Goal: Find specific page/section: Find specific page/section

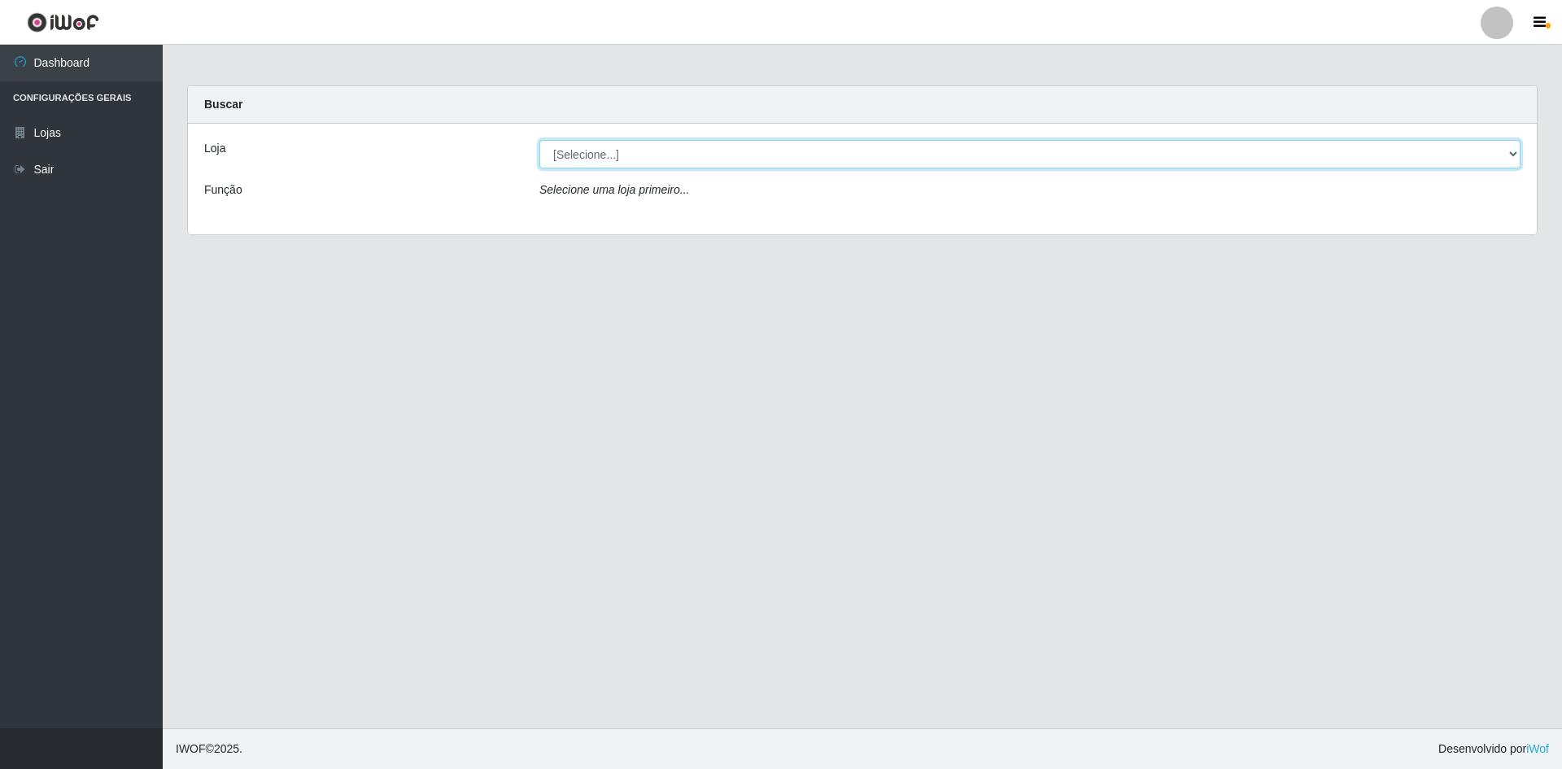
click at [688, 154] on select "[Selecione...] Hiper Queiroz - [GEOGRAPHIC_DATA] [GEOGRAPHIC_DATA] [GEOGRAPHIC_…" at bounding box center [1029, 154] width 981 height 28
click at [539, 140] on select "[Selecione...] Hiper Queiroz - [GEOGRAPHIC_DATA] [GEOGRAPHIC_DATA] [GEOGRAPHIC_…" at bounding box center [1029, 154] width 981 height 28
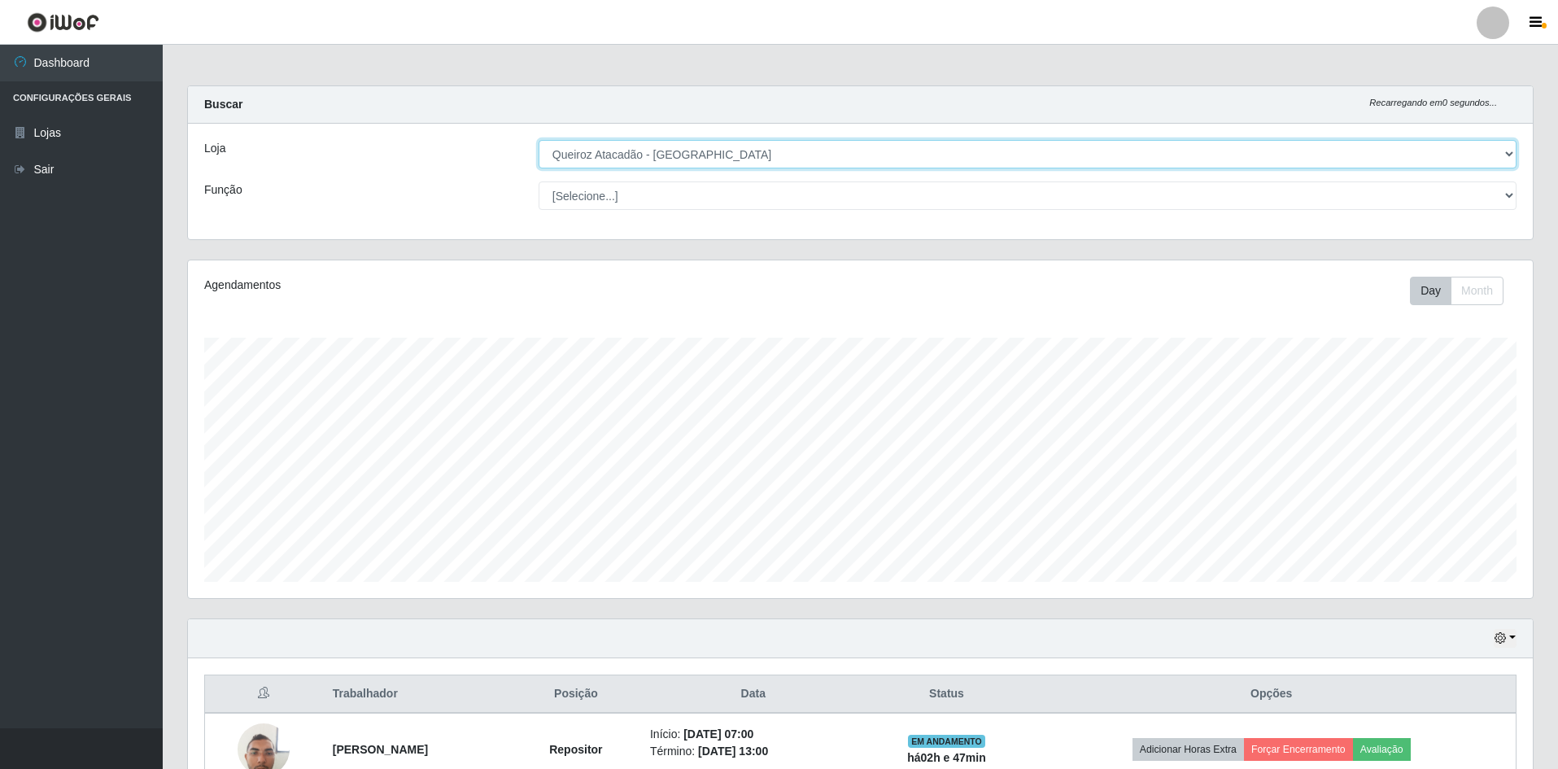
click at [810, 155] on select "[Selecione...] Hiper Queiroz - [GEOGRAPHIC_DATA] [GEOGRAPHIC_DATA] [GEOGRAPHIC_…" at bounding box center [1028, 154] width 978 height 28
click at [539, 140] on select "[Selecione...] Hiper Queiroz - [GEOGRAPHIC_DATA] [GEOGRAPHIC_DATA] [GEOGRAPHIC_…" at bounding box center [1028, 154] width 978 height 28
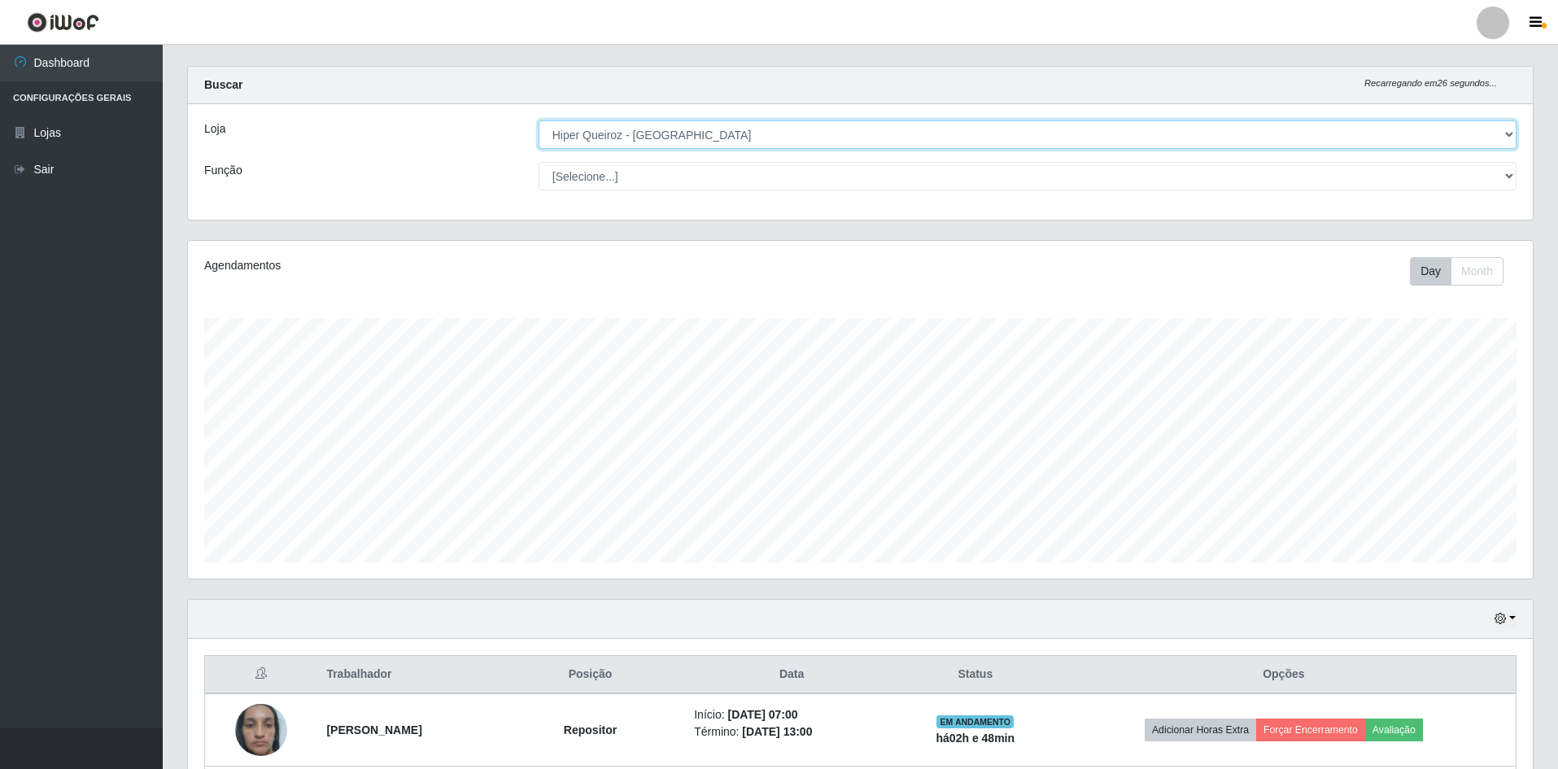
scroll to position [5, 0]
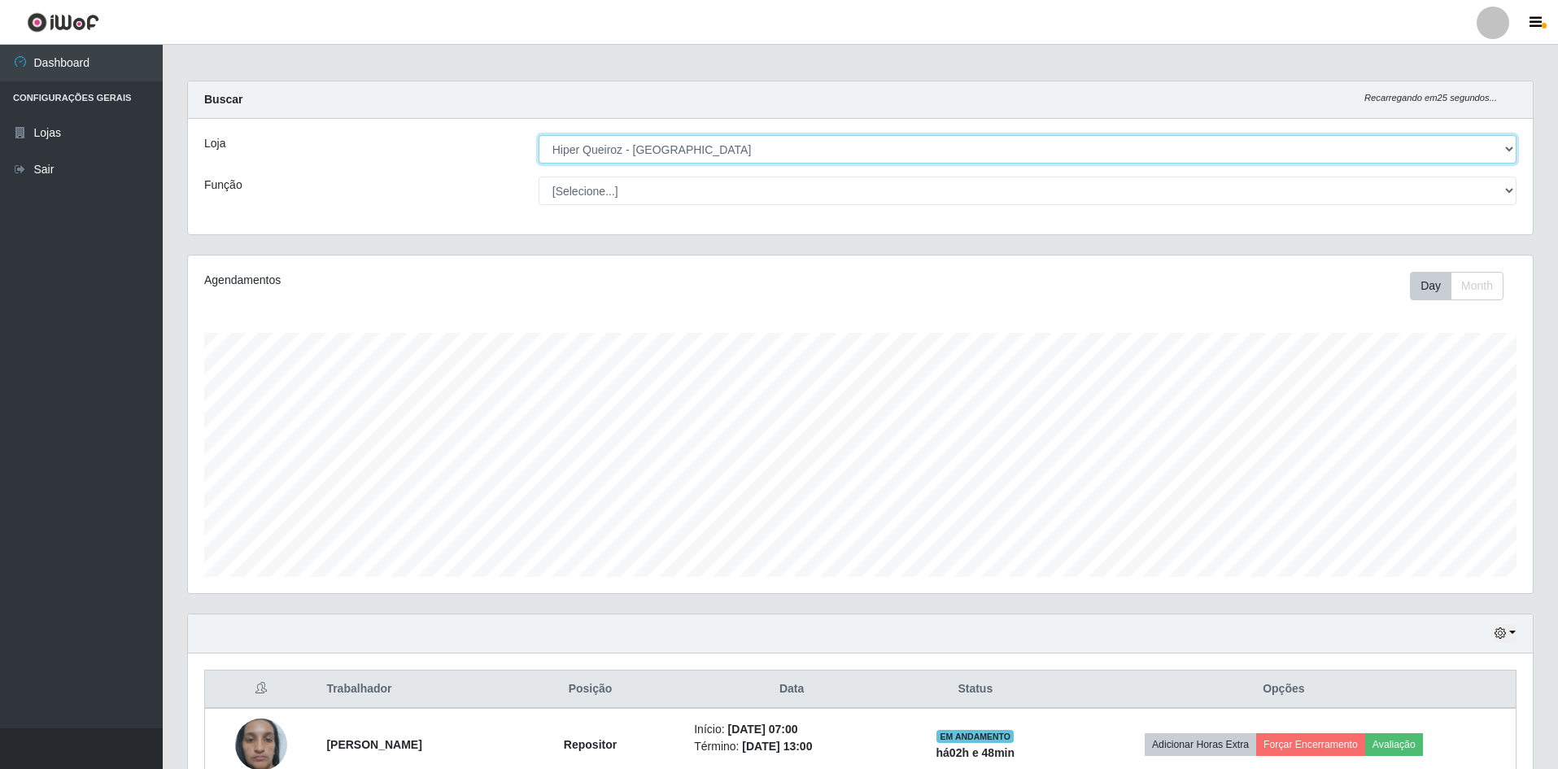
click at [679, 151] on select "[Selecione...] Hiper Queiroz - [GEOGRAPHIC_DATA] [GEOGRAPHIC_DATA] [GEOGRAPHIC_…" at bounding box center [1028, 149] width 978 height 28
select select "517"
click at [539, 135] on select "[Selecione...] Hiper Queiroz - [GEOGRAPHIC_DATA] [GEOGRAPHIC_DATA] [GEOGRAPHIC_…" at bounding box center [1028, 149] width 978 height 28
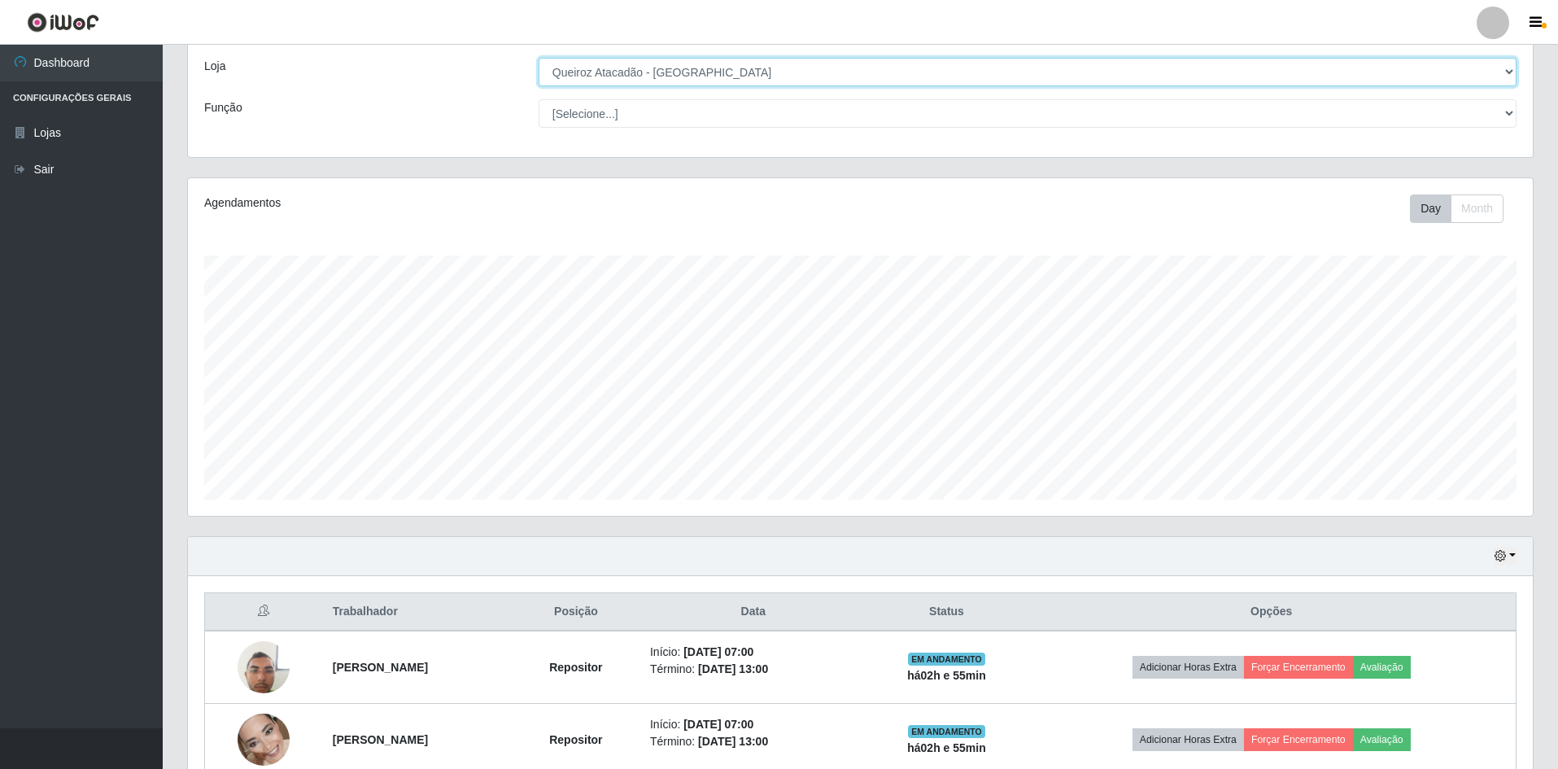
scroll to position [0, 0]
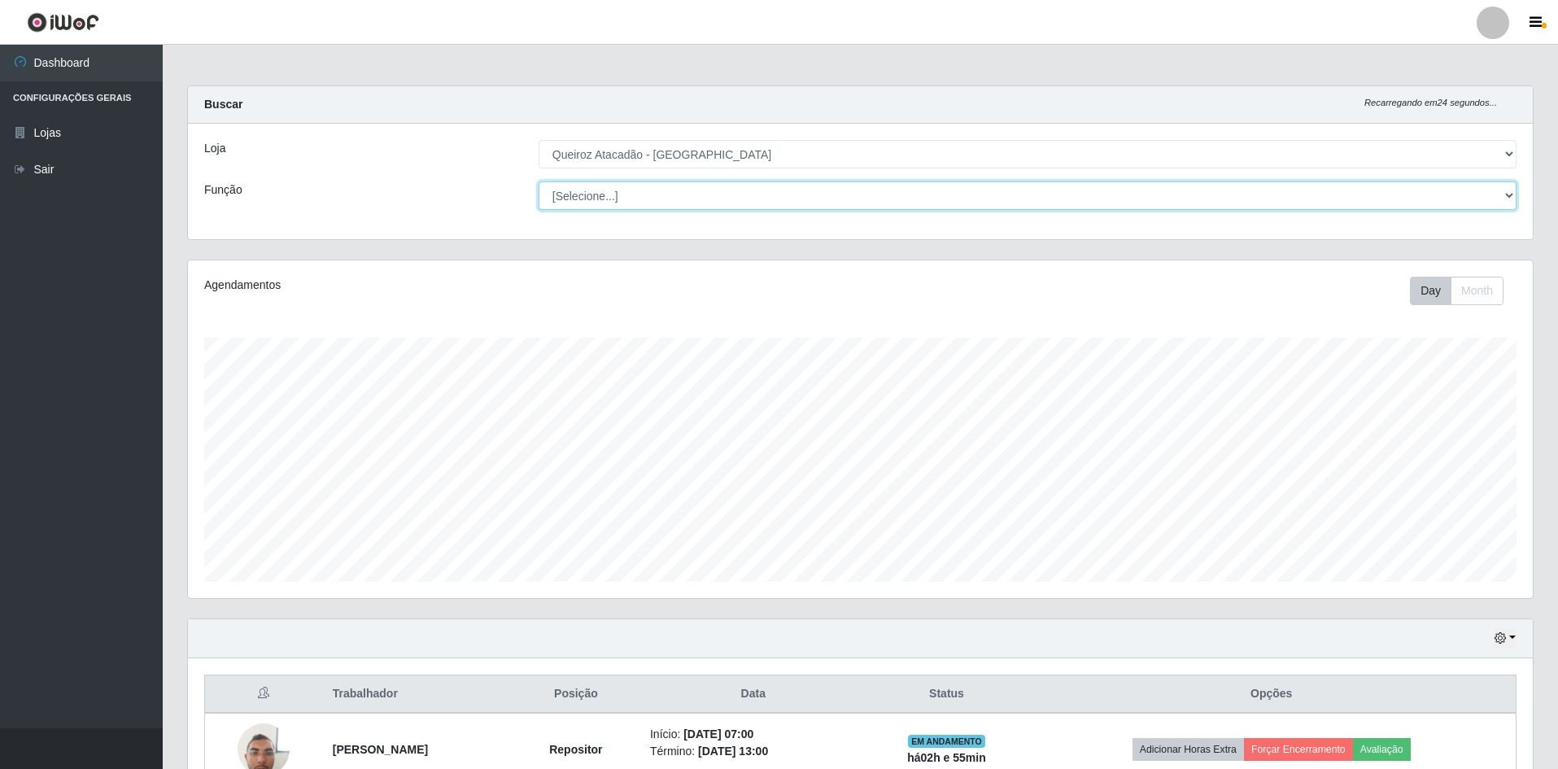
click at [657, 199] on select "[Selecione...] ASG ASG + ASG ++ Embalador Embalador + Embalador ++ Operador de …" at bounding box center [1028, 195] width 978 height 28
click at [539, 181] on select "[Selecione...] ASG ASG + ASG ++ Embalador Embalador + Embalador ++ Operador de …" at bounding box center [1028, 195] width 978 height 28
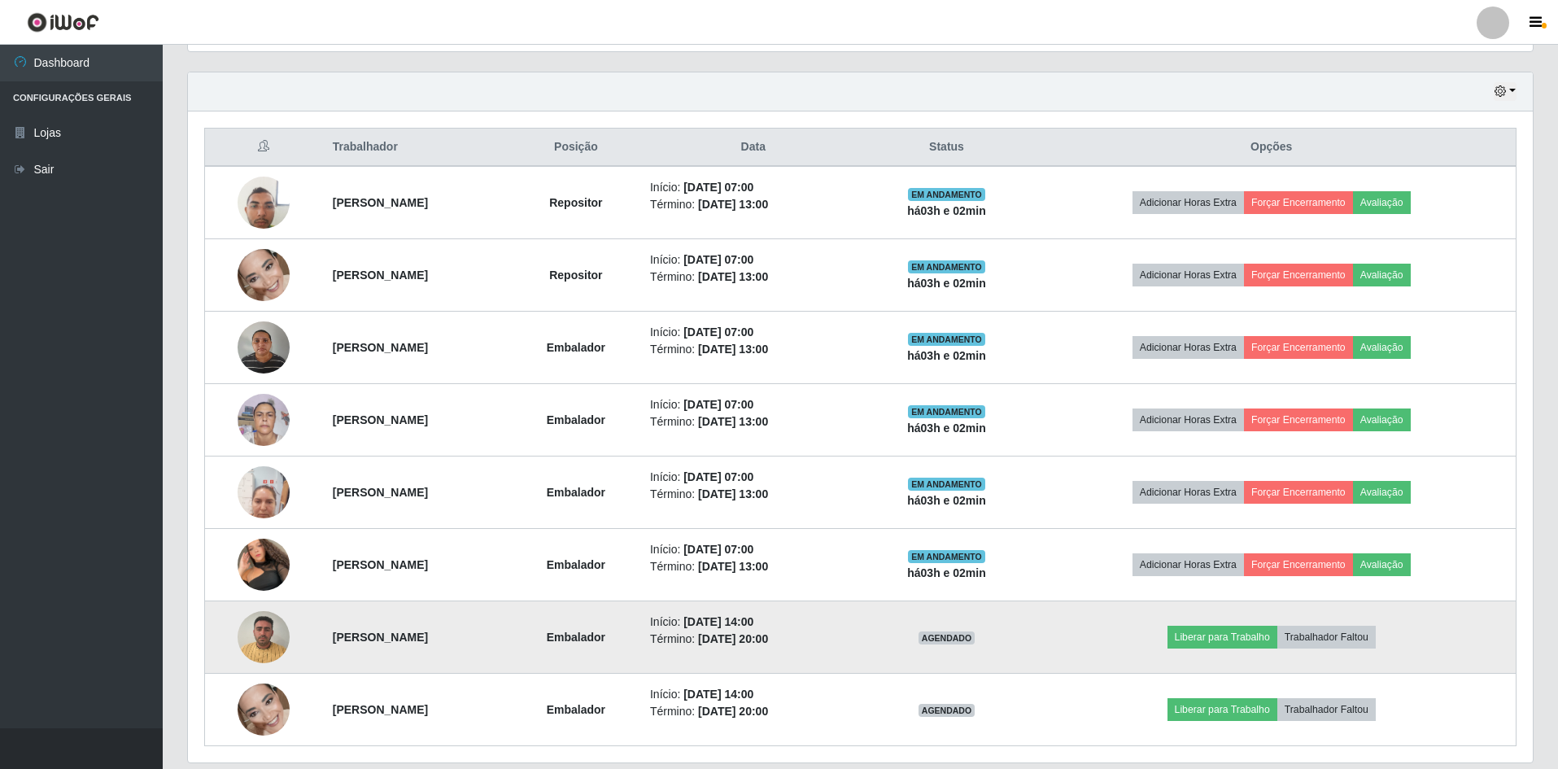
scroll to position [601, 0]
